Goal: Transaction & Acquisition: Purchase product/service

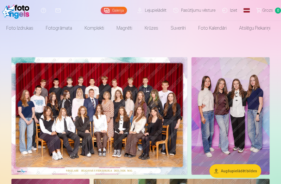
click at [240, 170] on button "Augšupielādēt bildes" at bounding box center [236, 171] width 52 height 14
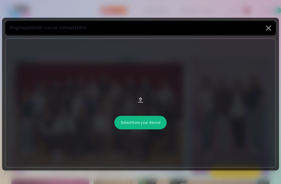
click at [144, 131] on button "Velciet un nometiet failu vai" at bounding box center [140, 103] width 271 height 129
click at [270, 31] on button at bounding box center [268, 28] width 15 height 15
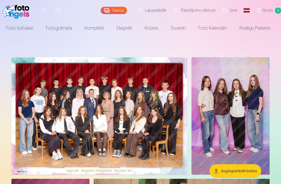
click at [106, 109] on img at bounding box center [99, 115] width 176 height 117
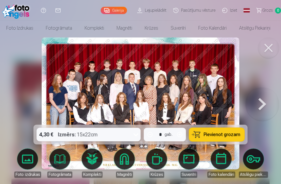
click at [224, 135] on span "Pievienot grozam" at bounding box center [222, 134] width 37 height 5
click at [259, 107] on button at bounding box center [262, 103] width 33 height 32
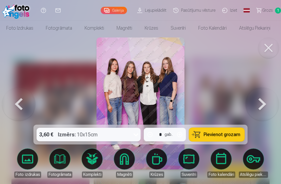
click at [26, 104] on button at bounding box center [18, 103] width 33 height 32
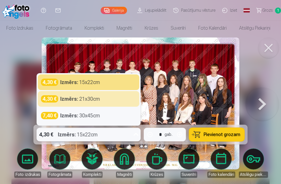
click at [103, 98] on div "4,30 € Izmērs : 21x30cm" at bounding box center [88, 98] width 95 height 7
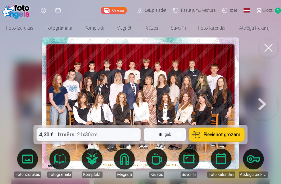
click at [207, 136] on span "Pievienot grozam" at bounding box center [222, 134] width 37 height 5
click at [269, 7] on span "Grozs" at bounding box center [267, 10] width 11 height 6
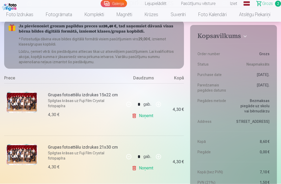
scroll to position [50, 0]
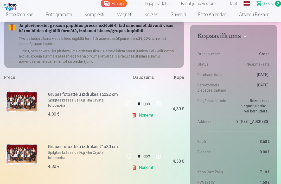
click at [135, 114] on link "Noņemt" at bounding box center [144, 115] width 24 height 10
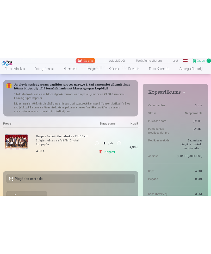
scroll to position [0, 0]
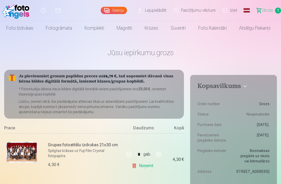
click at [63, 30] on link "Fotogrāmata" at bounding box center [59, 28] width 39 height 15
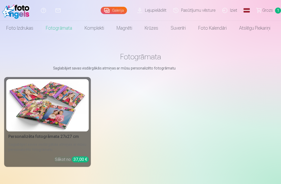
click at [33, 28] on link "Foto izdrukas" at bounding box center [20, 28] width 40 height 15
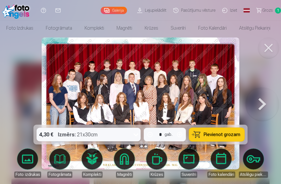
click at [263, 107] on button at bounding box center [262, 103] width 33 height 32
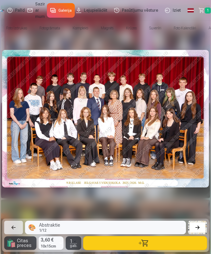
scroll to position [0, 211]
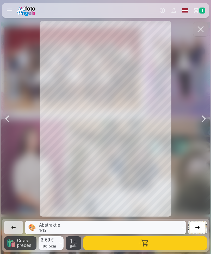
click at [202, 121] on div at bounding box center [203, 119] width 10 height 196
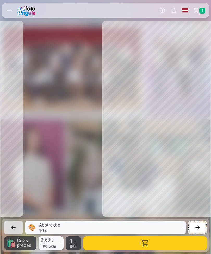
scroll to position [0, 422]
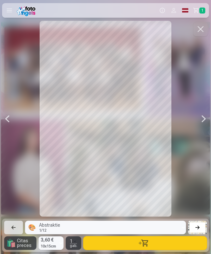
click at [201, 121] on div at bounding box center [203, 119] width 10 height 196
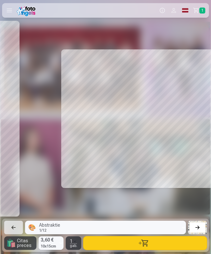
scroll to position [0, 632]
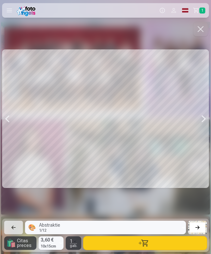
click at [200, 120] on div at bounding box center [203, 119] width 10 height 196
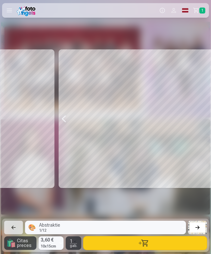
scroll to position [0, 843]
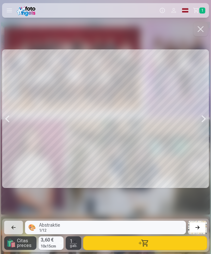
click at [199, 121] on div at bounding box center [203, 119] width 10 height 196
click at [198, 120] on div at bounding box center [203, 119] width 10 height 196
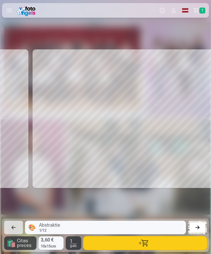
scroll to position [0, 1265]
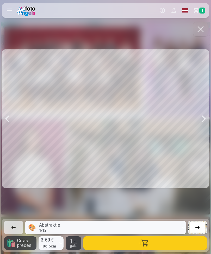
click at [198, 119] on div at bounding box center [203, 119] width 10 height 196
click at [200, 120] on div at bounding box center [203, 119] width 10 height 196
click at [199, 121] on div at bounding box center [203, 119] width 10 height 196
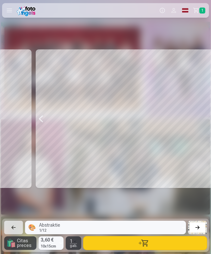
scroll to position [0, 1897]
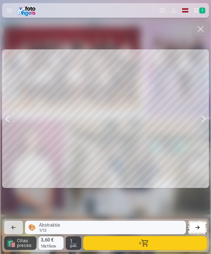
click at [201, 121] on div at bounding box center [203, 119] width 10 height 196
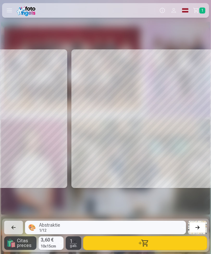
scroll to position [0, 2108]
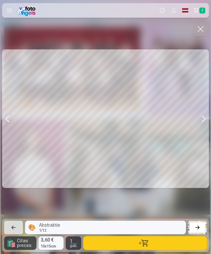
click at [200, 119] on div at bounding box center [203, 119] width 10 height 196
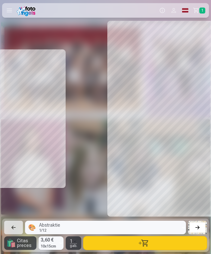
scroll to position [0, 2319]
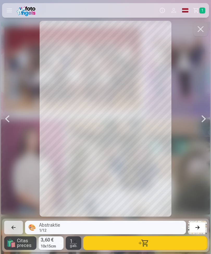
click at [199, 118] on div at bounding box center [203, 119] width 10 height 196
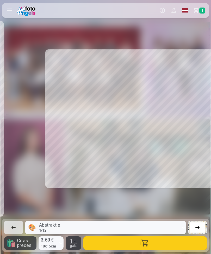
scroll to position [0, 2530]
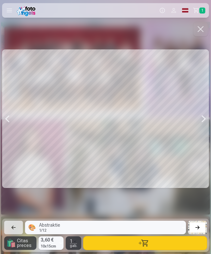
click at [200, 121] on div at bounding box center [203, 119] width 10 height 196
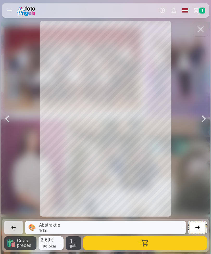
click at [12, 122] on div at bounding box center [7, 119] width 10 height 196
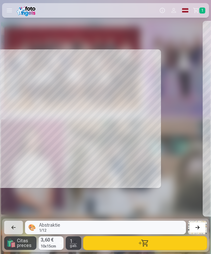
scroll to position [0, 2530]
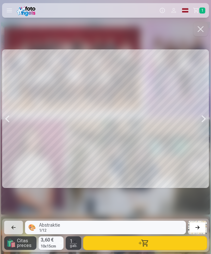
click at [204, 122] on div at bounding box center [203, 119] width 10 height 196
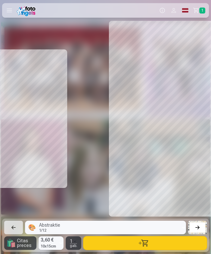
scroll to position [0, 2741]
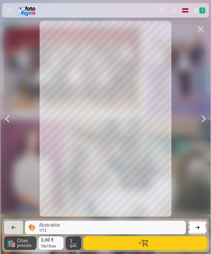
click at [203, 119] on div at bounding box center [203, 119] width 10 height 196
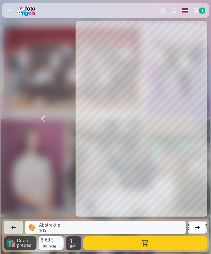
scroll to position [0, 2951]
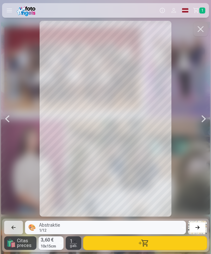
click at [200, 124] on div at bounding box center [203, 119] width 10 height 196
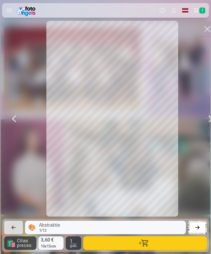
scroll to position [0, 3162]
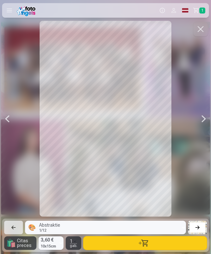
click at [201, 123] on div at bounding box center [203, 119] width 10 height 196
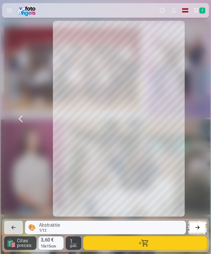
scroll to position [0, 3373]
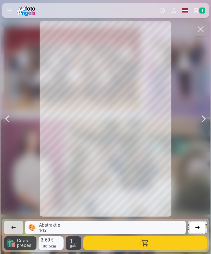
click at [200, 122] on div at bounding box center [203, 119] width 10 height 196
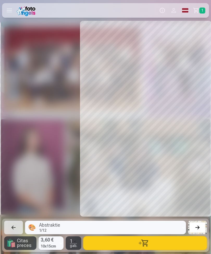
scroll to position [0, 3584]
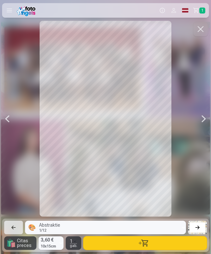
click at [202, 119] on div at bounding box center [203, 119] width 10 height 196
click at [202, 120] on div at bounding box center [203, 119] width 10 height 196
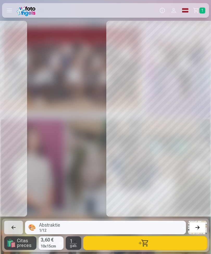
scroll to position [0, 4006]
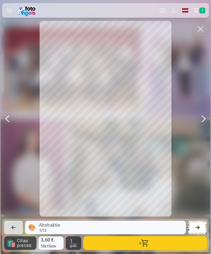
click at [200, 120] on div at bounding box center [203, 119] width 10 height 196
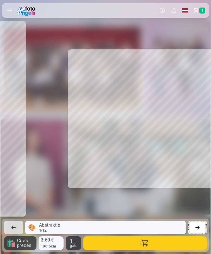
scroll to position [0, 4216]
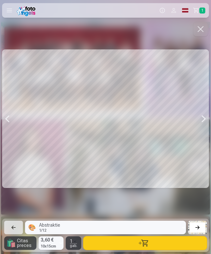
click at [199, 120] on div at bounding box center [203, 119] width 10 height 196
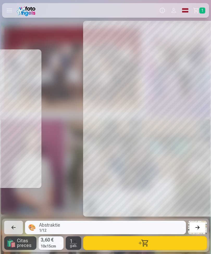
scroll to position [0, 4427]
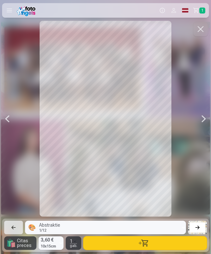
click at [201, 119] on div at bounding box center [203, 119] width 10 height 196
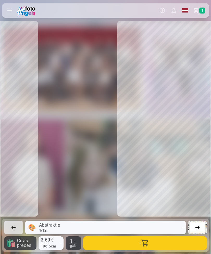
scroll to position [0, 4638]
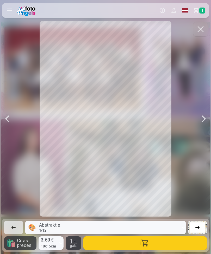
click at [201, 121] on div at bounding box center [203, 119] width 10 height 196
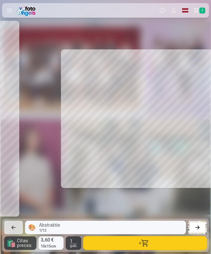
scroll to position [0, 4849]
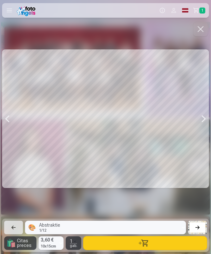
click at [200, 120] on div at bounding box center [203, 119] width 10 height 196
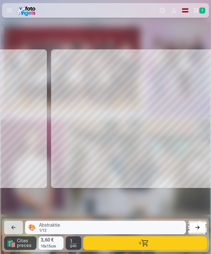
scroll to position [0, 5060]
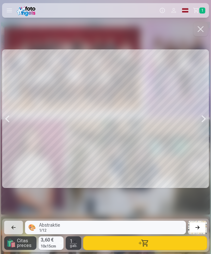
click at [16, 119] on div at bounding box center [105, 119] width 207 height 196
click at [12, 116] on div at bounding box center [7, 119] width 10 height 196
click at [202, 125] on div at bounding box center [203, 119] width 10 height 196
click at [201, 126] on div at bounding box center [203, 119] width 10 height 196
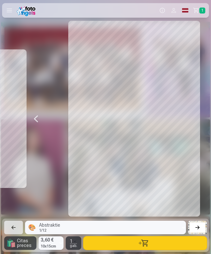
scroll to position [0, 5270]
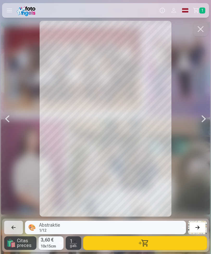
click at [12, 124] on div at bounding box center [7, 119] width 10 height 196
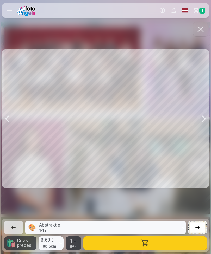
click at [12, 117] on div at bounding box center [7, 119] width 10 height 196
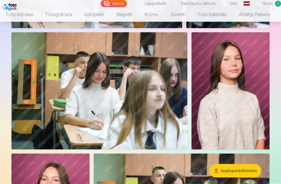
scroll to position [1827, 0]
click at [251, 113] on img at bounding box center [231, 90] width 78 height 117
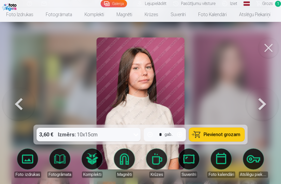
click at [269, 51] on button at bounding box center [268, 47] width 21 height 21
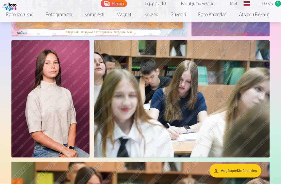
scroll to position [138, 0]
click at [31, 84] on img at bounding box center [50, 98] width 78 height 117
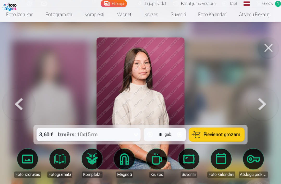
click at [229, 137] on span "Pievienot grozam" at bounding box center [222, 134] width 37 height 5
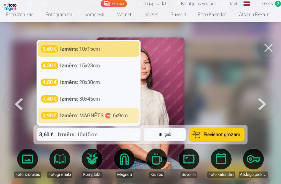
click at [116, 119] on div "Izmērs : MAGNĒTS 🧲 6x9cm" at bounding box center [94, 115] width 68 height 7
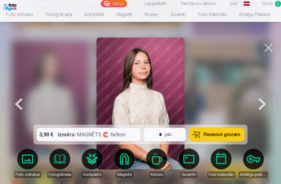
click at [269, 50] on button at bounding box center [268, 47] width 21 height 21
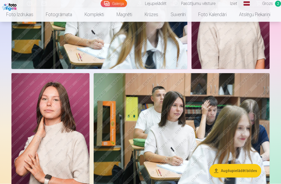
scroll to position [1907, 0]
click at [29, 98] on img at bounding box center [50, 131] width 78 height 117
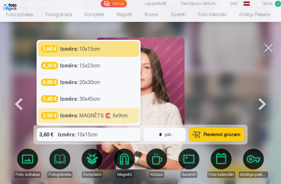
click at [95, 119] on div "Izmērs : MAGNĒTS 🧲 6x9cm" at bounding box center [94, 115] width 68 height 7
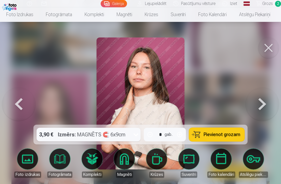
click at [206, 137] on span "Pievienot grozam" at bounding box center [222, 134] width 37 height 5
click at [269, 50] on button at bounding box center [268, 47] width 21 height 21
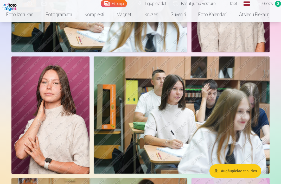
scroll to position [1923, 0]
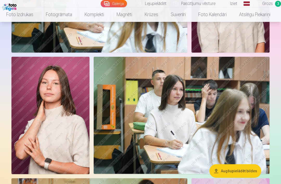
click at [28, 89] on img at bounding box center [50, 115] width 78 height 117
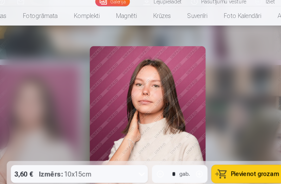
scroll to position [1901, 0]
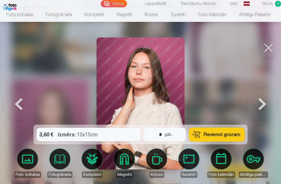
click at [270, 49] on button at bounding box center [268, 47] width 21 height 21
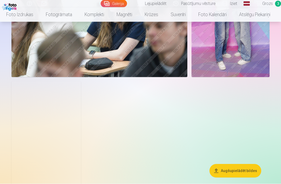
scroll to position [2142, 0]
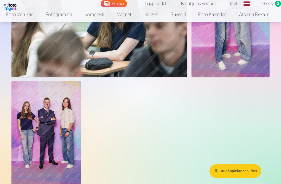
click at [29, 112] on img at bounding box center [45, 133] width 69 height 104
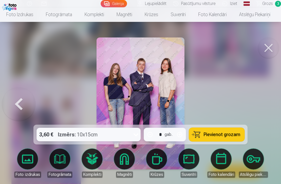
click at [269, 53] on button at bounding box center [268, 47] width 21 height 21
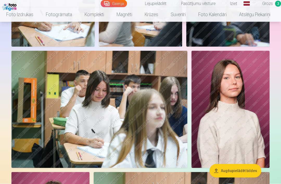
scroll to position [1808, 0]
click at [270, 4] on span "Grozs" at bounding box center [267, 4] width 11 height 6
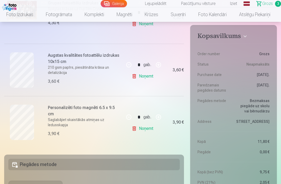
scroll to position [140, 0]
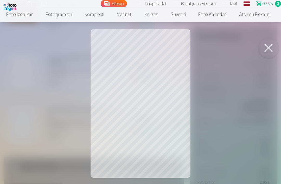
click at [268, 49] on button at bounding box center [268, 47] width 21 height 21
click at [266, 53] on button at bounding box center [268, 47] width 21 height 21
click at [265, 50] on button at bounding box center [268, 47] width 21 height 21
click at [269, 51] on button at bounding box center [268, 47] width 21 height 21
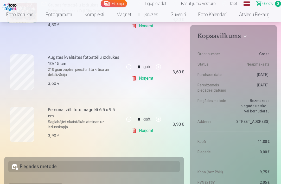
click at [58, 83] on div "3,60 €" at bounding box center [53, 83] width 11 height 6
click at [149, 79] on link "Noņemt" at bounding box center [144, 78] width 24 height 10
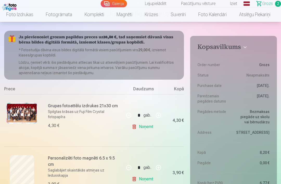
scroll to position [0, 0]
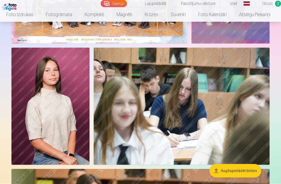
scroll to position [131, 0]
click at [32, 89] on img at bounding box center [50, 106] width 78 height 117
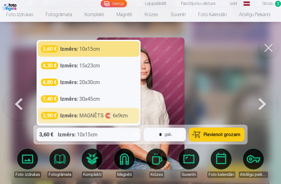
click at [64, 119] on strong "Izmērs :" at bounding box center [69, 115] width 18 height 7
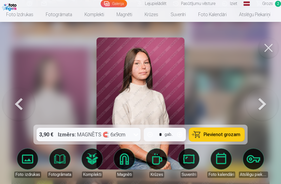
click at [180, 141] on button "button" at bounding box center [180, 134] width 12 height 12
click at [231, 137] on span "Pievienot grozam" at bounding box center [222, 134] width 37 height 5
type input "*"
click at [274, 7] on link "Grozs 3" at bounding box center [266, 3] width 29 height 7
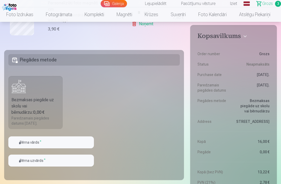
scroll to position [244, 0]
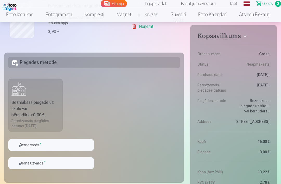
click at [29, 115] on div "Bezmaksas piegāde uz skolu vai bērnudārzu : 0,00 €" at bounding box center [35, 108] width 48 height 19
click at [29, 149] on input "text" at bounding box center [51, 145] width 86 height 12
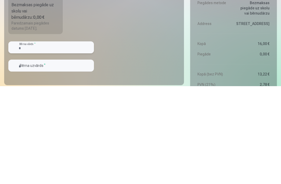
type input "**********"
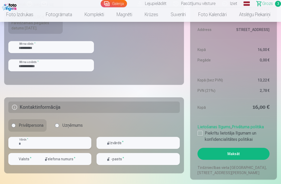
click at [58, 144] on input "text" at bounding box center [49, 143] width 83 height 12
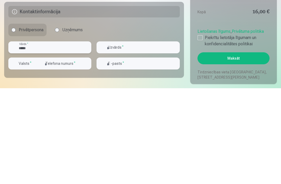
type input "*****"
click at [137, 137] on input "text" at bounding box center [138, 143] width 83 height 12
type input "**********"
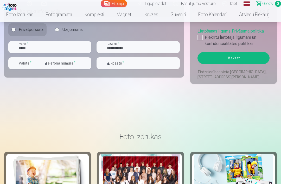
click at [40, 65] on div "button" at bounding box center [38, 63] width 6 height 6
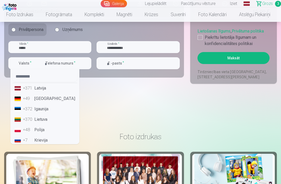
click at [54, 87] on li "+371 Latvija" at bounding box center [44, 88] width 65 height 10
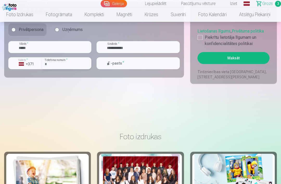
click at [67, 66] on input "number" at bounding box center [66, 63] width 49 height 12
type input "********"
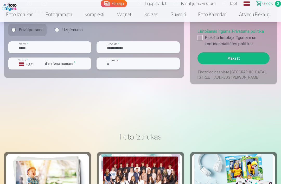
click at [132, 67] on input "email" at bounding box center [138, 64] width 83 height 12
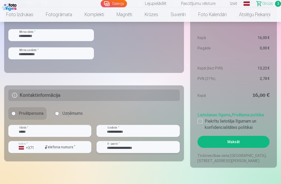
scroll to position [346, 0]
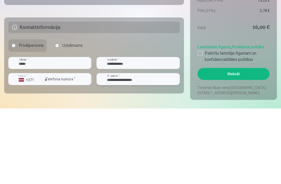
type input "**********"
click at [200, 126] on div at bounding box center [200, 128] width 5 height 5
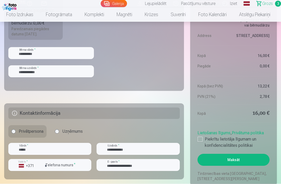
scroll to position [335, 0]
click at [246, 161] on button "Maksāt" at bounding box center [234, 160] width 72 height 12
